Goal: Navigation & Orientation: Find specific page/section

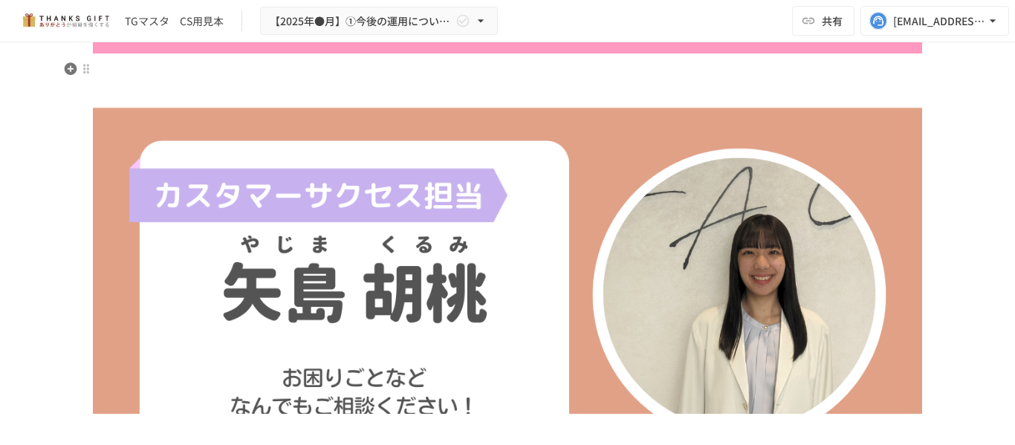
scroll to position [3644, 0]
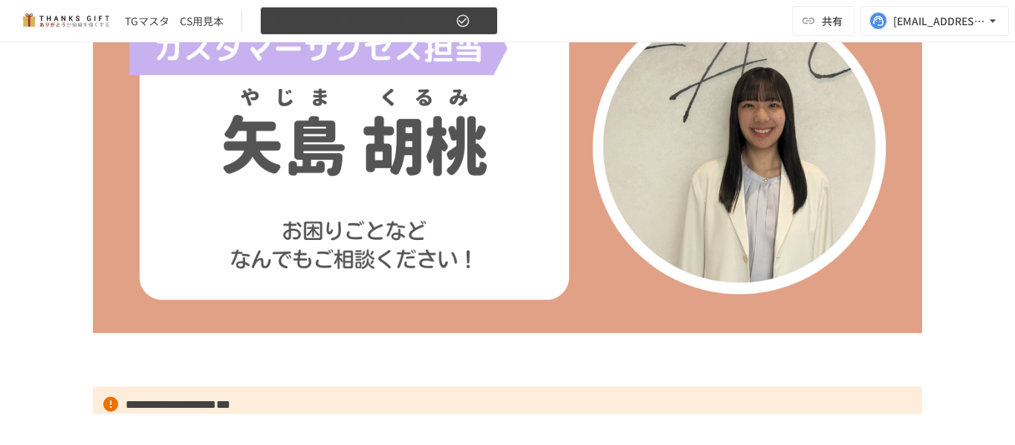
click at [475, 16] on icon "button" at bounding box center [480, 20] width 15 height 15
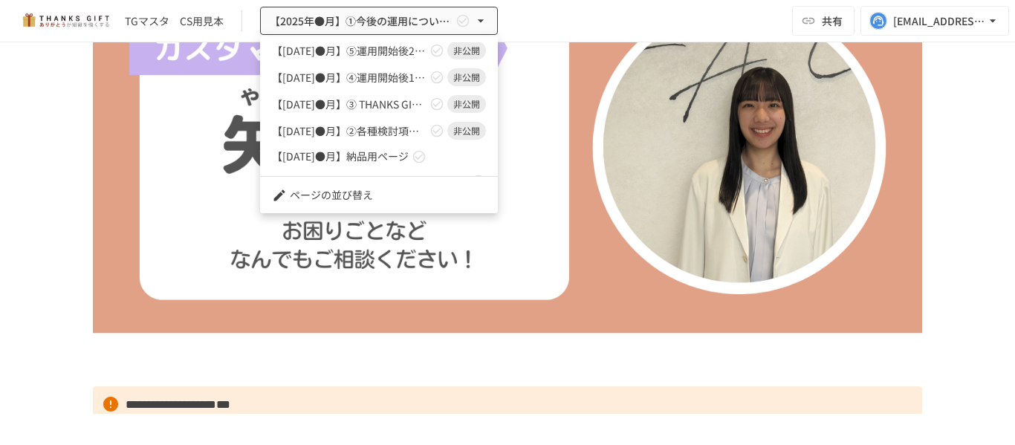
scroll to position [105, 0]
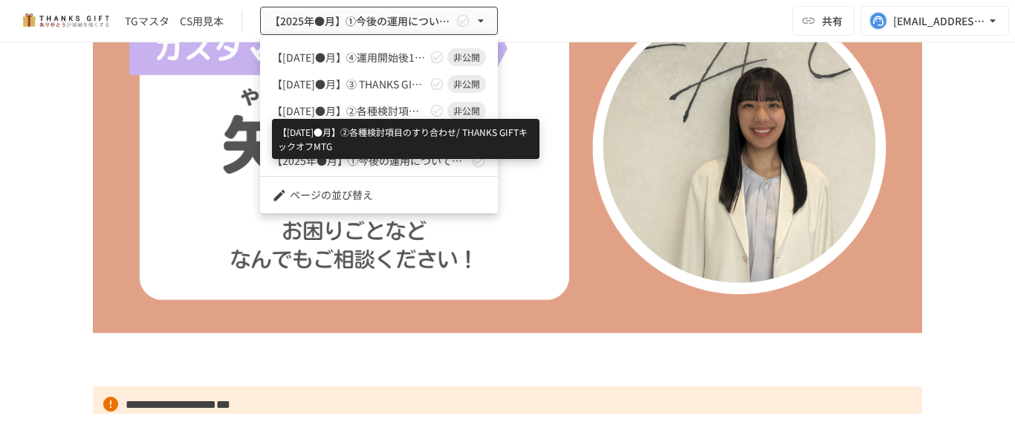
click at [391, 106] on span "【2025年●月】②各種検討項目のすり合わせ/ THANKS GIFTキックオフMTG" at bounding box center [349, 111] width 155 height 16
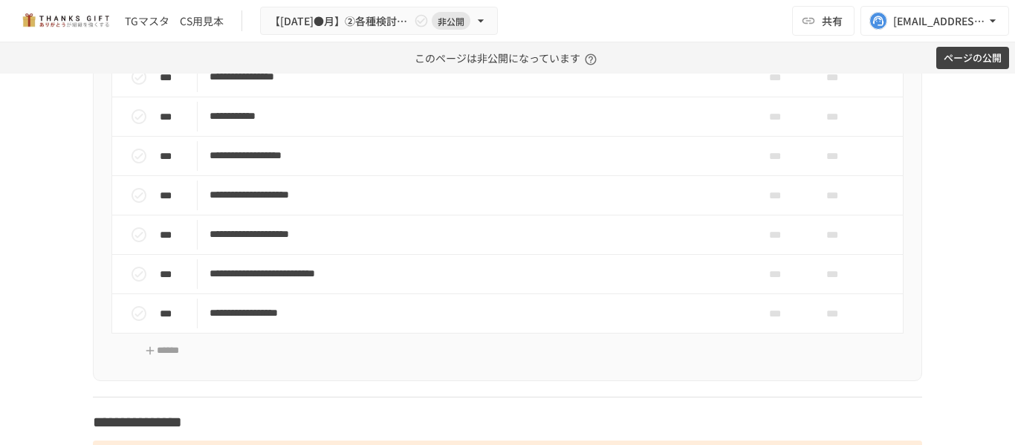
scroll to position [7546, 0]
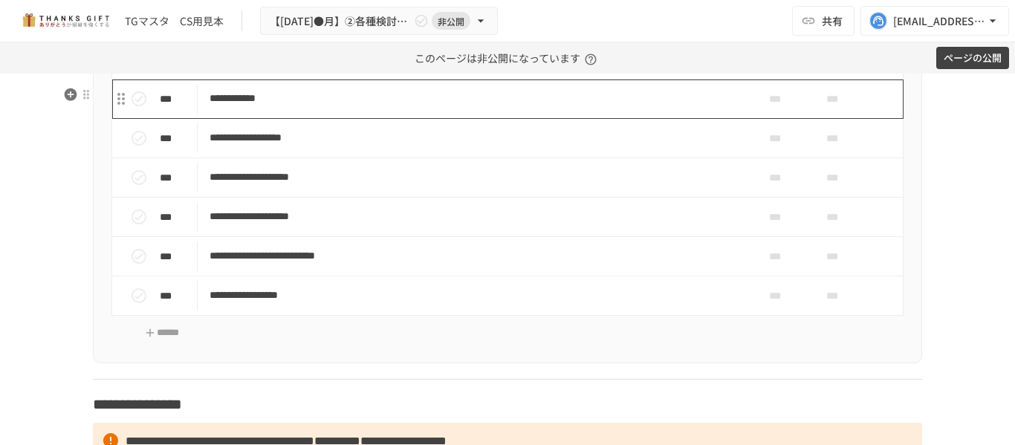
click at [463, 108] on p "**********" at bounding box center [475, 98] width 533 height 19
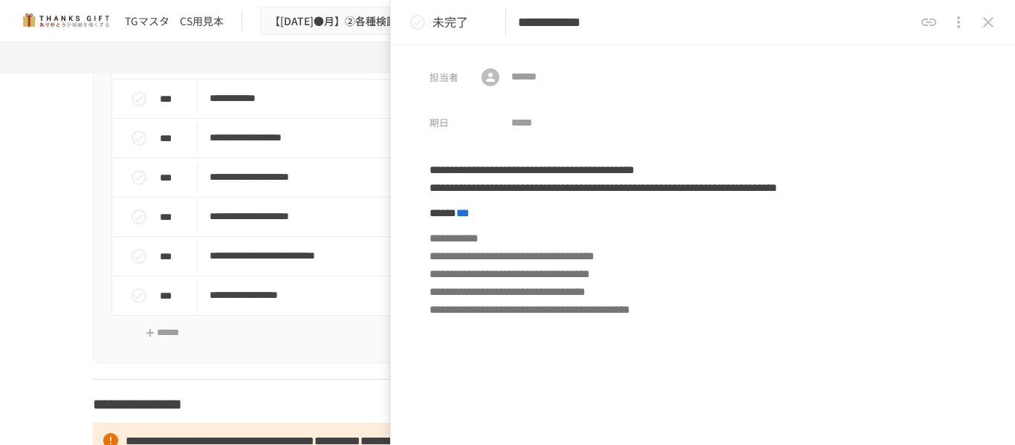
drag, startPoint x: 983, startPoint y: 23, endPoint x: 926, endPoint y: 42, distance: 60.1
click at [984, 23] on icon "close drawer" at bounding box center [988, 22] width 18 height 18
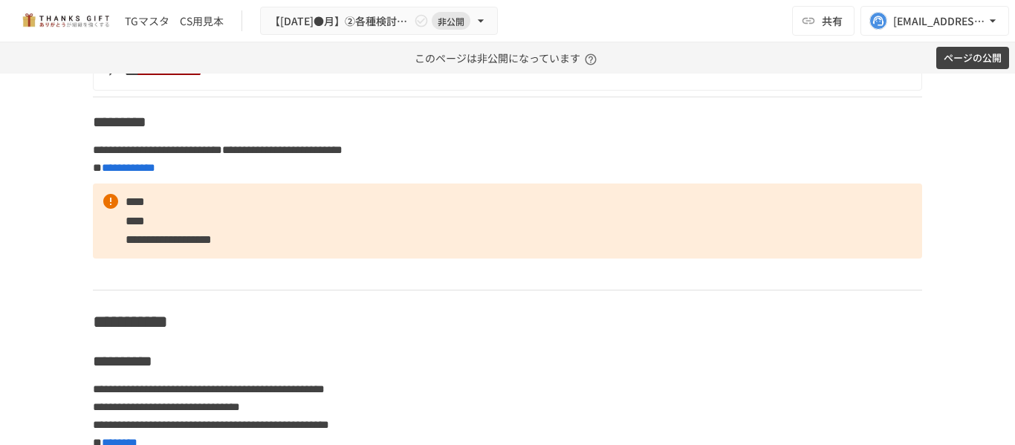
scroll to position [4500, 0]
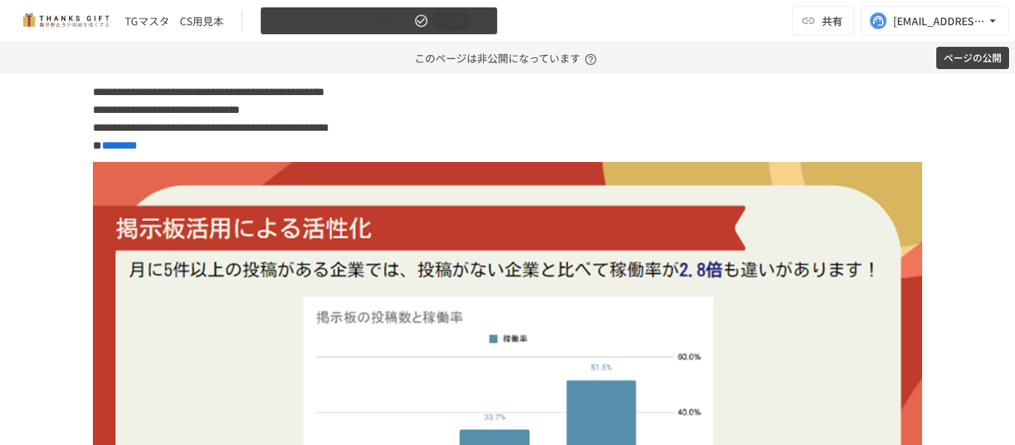
click at [458, 7] on button "【2025年●月】②各種検討項目のすり合わせ/ THANKS GIFTキックオフMTG 非公開" at bounding box center [379, 21] width 238 height 29
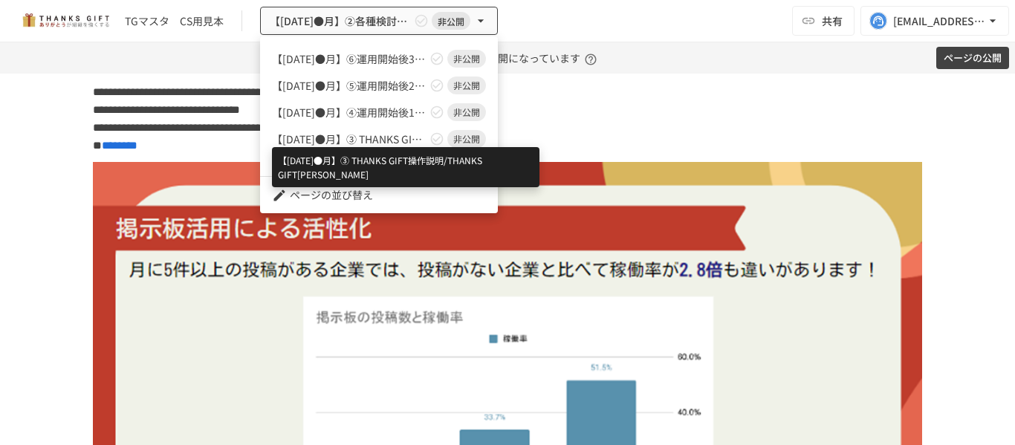
scroll to position [105, 0]
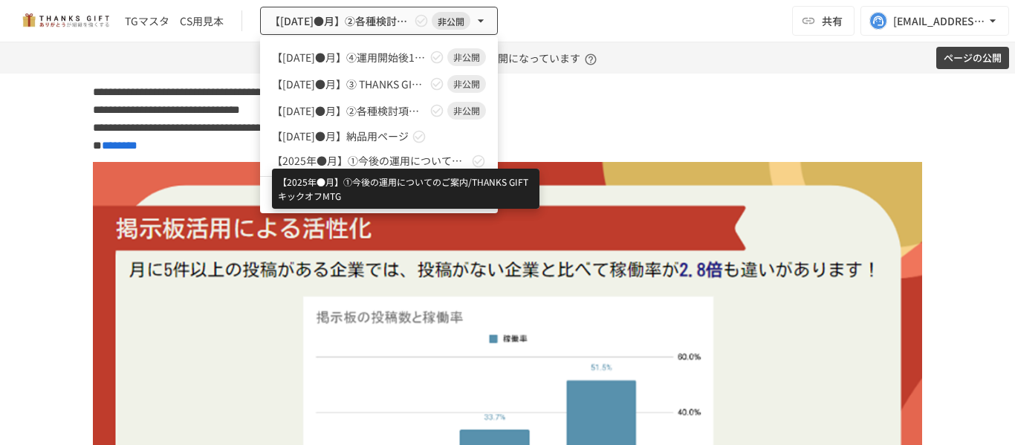
click at [435, 153] on span "【2025年●月】①今後の運用についてのご案内/THANKS GIFTキックオフMTG" at bounding box center [370, 161] width 196 height 16
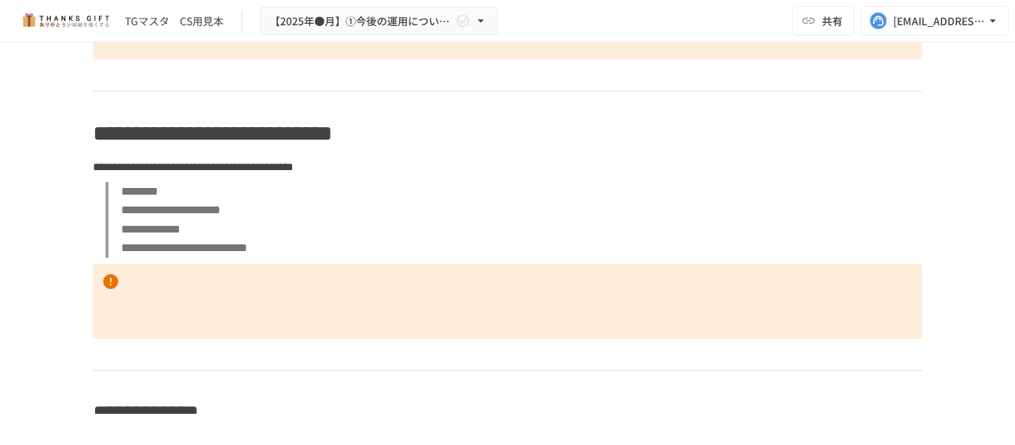
scroll to position [6176, 0]
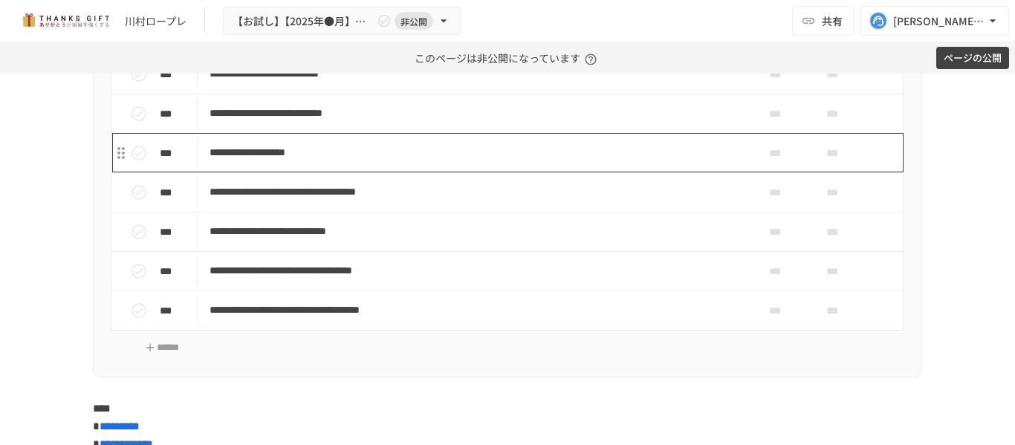
scroll to position [8915, 0]
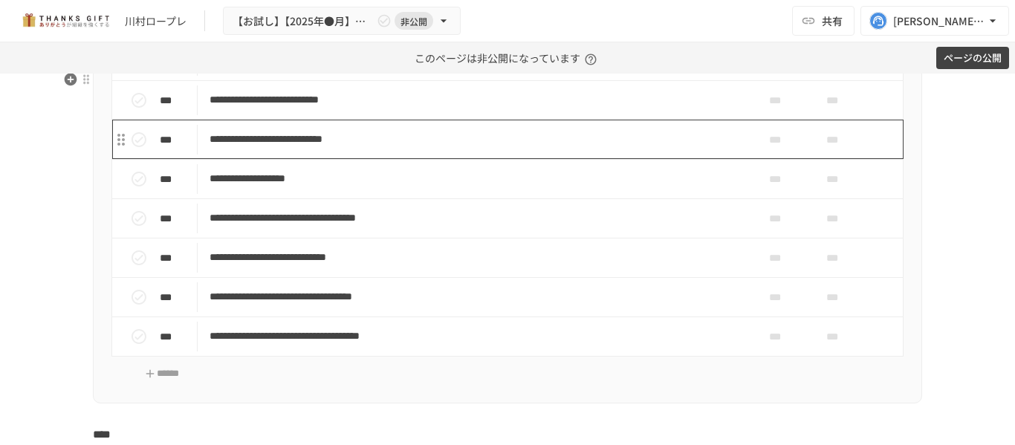
click at [481, 149] on p "**********" at bounding box center [475, 139] width 533 height 19
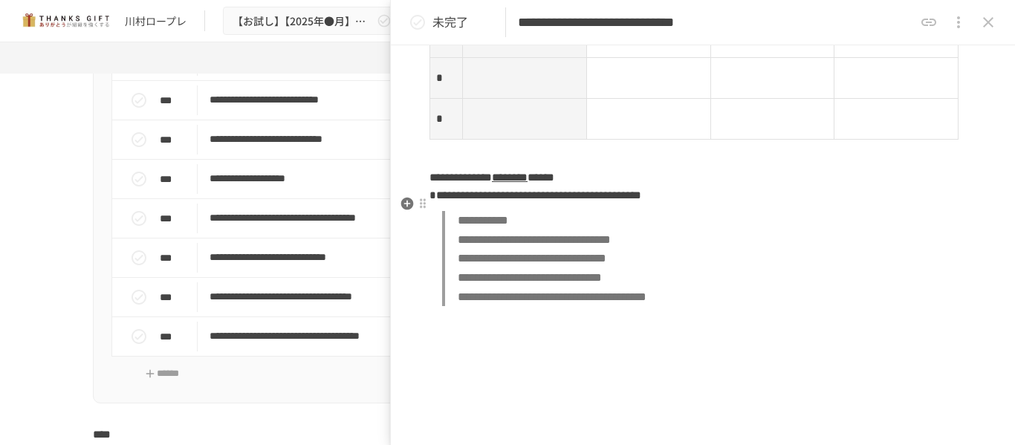
scroll to position [2154, 0]
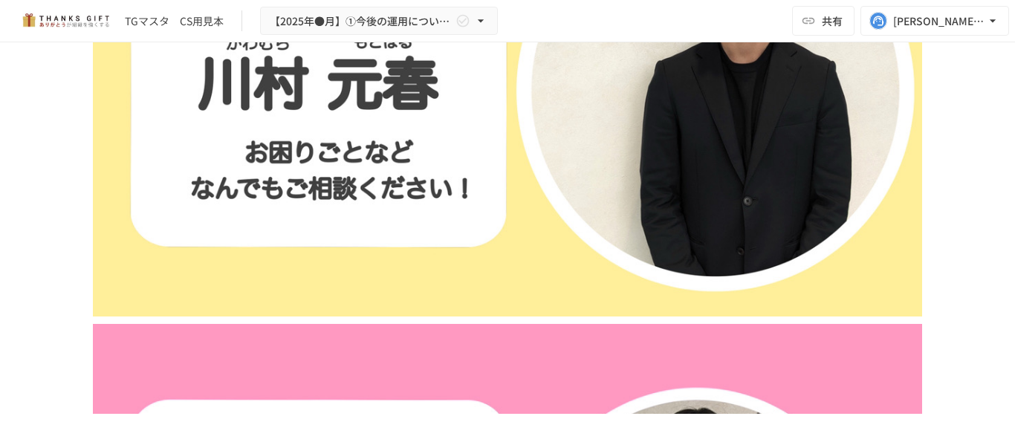
scroll to position [2749, 0]
